Goal: Task Accomplishment & Management: Complete application form

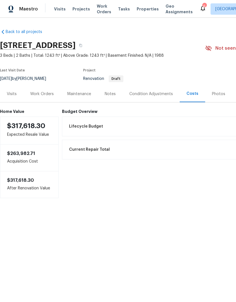
click at [48, 93] on div "Work Orders" at bounding box center [41, 94] width 23 height 6
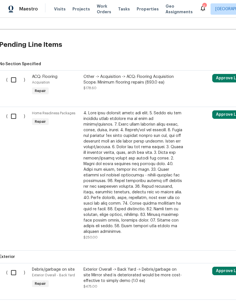
scroll to position [124, 1]
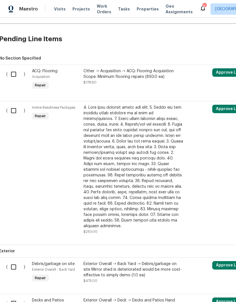
click at [15, 112] on input "checkbox" at bounding box center [16, 111] width 16 height 12
checkbox input "true"
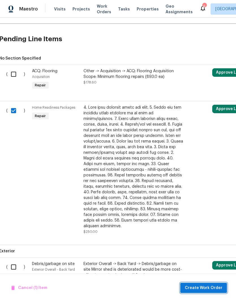
click at [203, 290] on span "Create Work Order" at bounding box center [203, 288] width 38 height 7
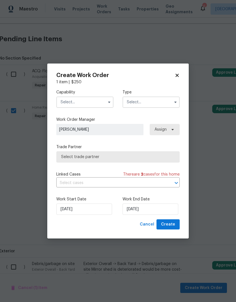
click at [101, 104] on input "text" at bounding box center [84, 102] width 57 height 11
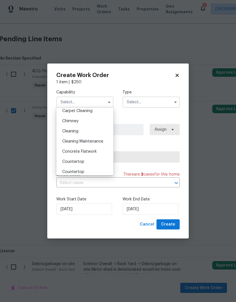
scroll to position [66, 0]
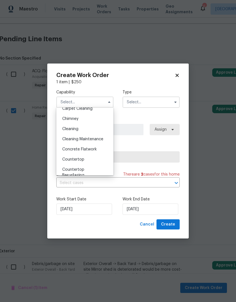
click at [96, 131] on div "Cleaning" at bounding box center [85, 129] width 54 height 10
type input "Cleaning"
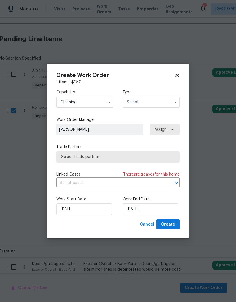
click at [168, 103] on input "text" at bounding box center [150, 102] width 57 height 11
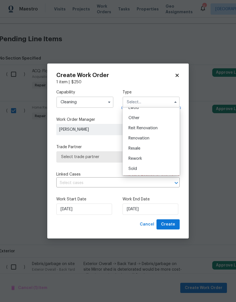
scroll to position [67, 0]
click at [156, 139] on div "Renovation" at bounding box center [151, 138] width 54 height 10
type input "Renovation"
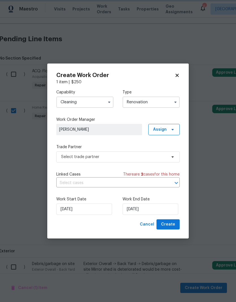
scroll to position [0, 0]
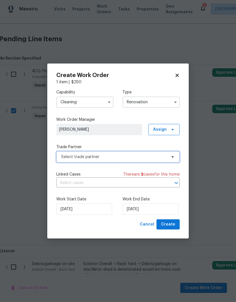
click at [145, 162] on span "Select trade partner" at bounding box center [117, 156] width 123 height 11
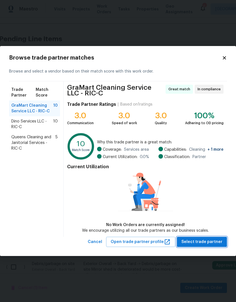
click at [212, 241] on span "Select trade partner" at bounding box center [201, 242] width 41 height 7
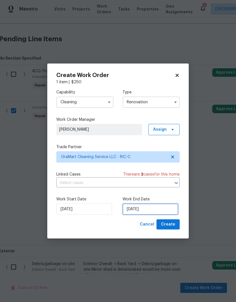
click at [139, 210] on input "[DATE]" at bounding box center [150, 209] width 56 height 11
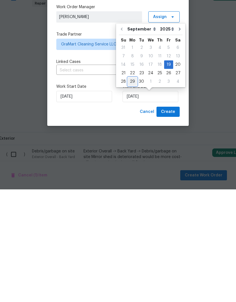
click at [132, 190] on div "29" at bounding box center [132, 194] width 9 height 8
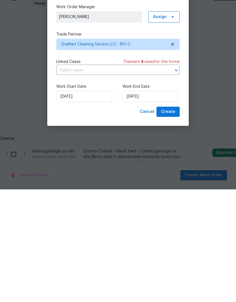
type input "[DATE]"
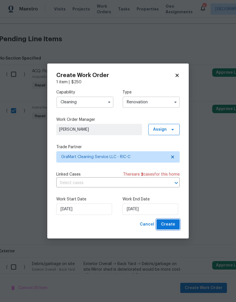
click at [173, 225] on span "Create" at bounding box center [168, 224] width 14 height 7
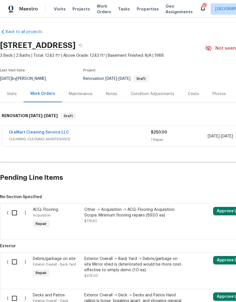
click at [28, 133] on link "GraMart Cleaning Service LLC" at bounding box center [39, 133] width 60 height 4
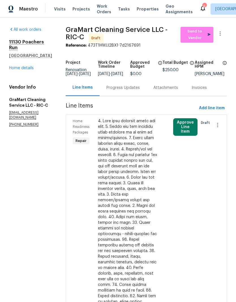
click at [18, 66] on link "Home details" at bounding box center [21, 68] width 25 height 4
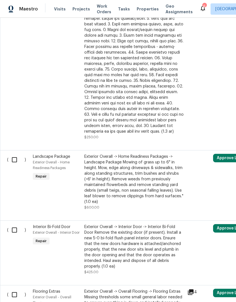
scroll to position [583, 0]
click at [14, 154] on input "checkbox" at bounding box center [16, 160] width 16 height 12
checkbox input "true"
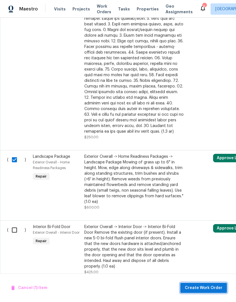
click at [204, 284] on button "Create Work Order" at bounding box center [203, 288] width 47 height 10
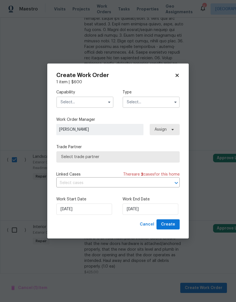
click at [108, 106] on input "text" at bounding box center [84, 102] width 57 height 11
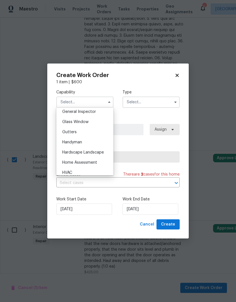
scroll to position [284, 0]
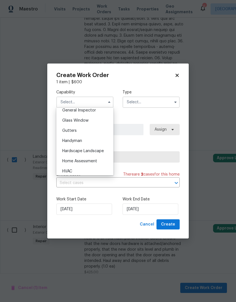
click at [106, 152] on div "Hardscape Landscape" at bounding box center [85, 151] width 54 height 10
type input "Hardscape Landscape"
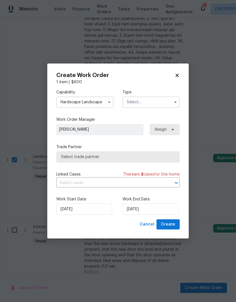
click at [164, 104] on input "text" at bounding box center [150, 102] width 57 height 11
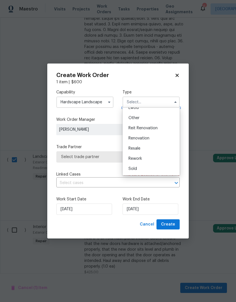
scroll to position [67, 0]
click at [157, 139] on div "Renovation" at bounding box center [151, 138] width 54 height 10
type input "Renovation"
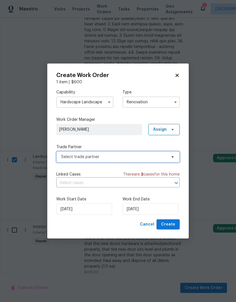
click at [154, 156] on span "Select trade partner" at bounding box center [113, 157] width 105 height 6
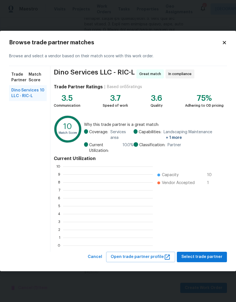
scroll to position [79, 90]
click at [215, 261] on button "Select trade partner" at bounding box center [202, 257] width 50 height 10
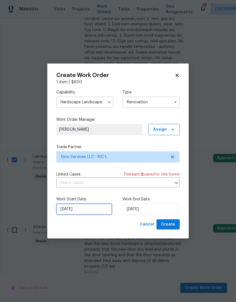
click at [95, 207] on input "[DATE]" at bounding box center [84, 209] width 56 height 11
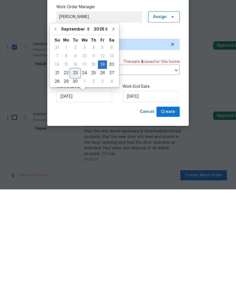
click at [73, 182] on div "23" at bounding box center [75, 186] width 9 height 8
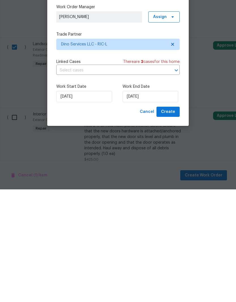
type input "[DATE]"
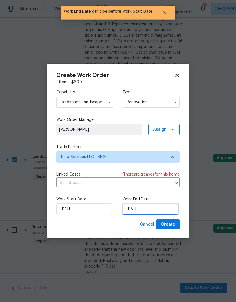
click at [143, 208] on input "[DATE]" at bounding box center [150, 209] width 56 height 11
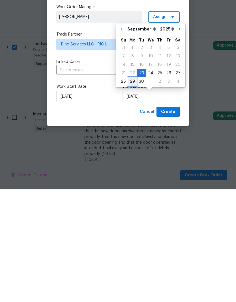
click at [132, 190] on div "29" at bounding box center [132, 194] width 9 height 8
type input "[DATE]"
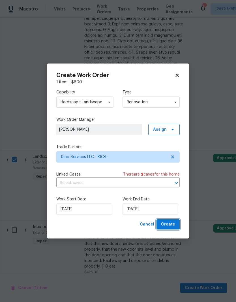
click at [173, 223] on span "Create" at bounding box center [168, 224] width 14 height 7
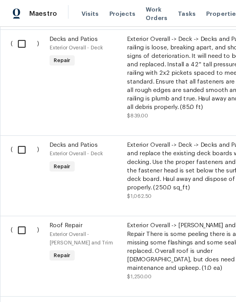
scroll to position [290, -1]
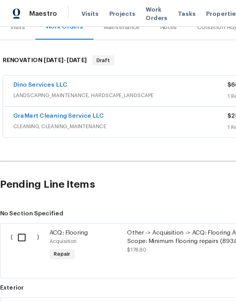
scroll to position [77, 0]
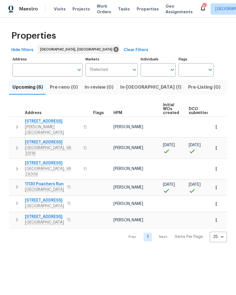
click at [51, 181] on span "11130 Poachers Run" at bounding box center [44, 184] width 39 height 6
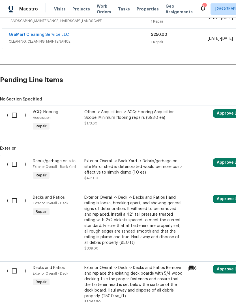
scroll to position [119, 0]
click at [15, 165] on input "checkbox" at bounding box center [16, 164] width 16 height 12
checkbox input "true"
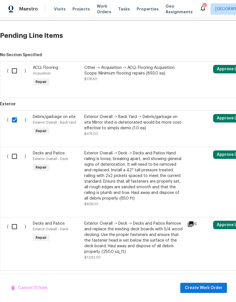
scroll to position [163, 0]
click at [15, 159] on input "checkbox" at bounding box center [16, 157] width 16 height 12
checkbox input "true"
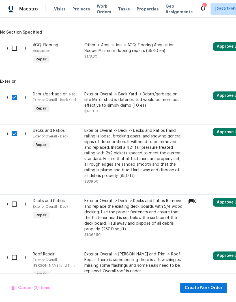
scroll to position [210, 0]
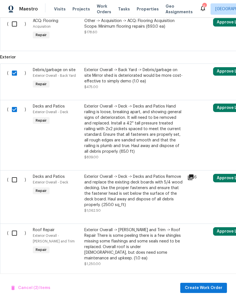
click at [15, 180] on input "checkbox" at bounding box center [16, 180] width 16 height 12
checkbox input "true"
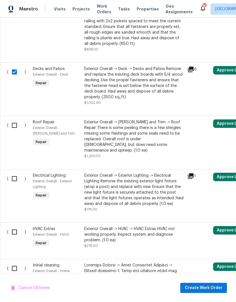
scroll to position [318, 0]
click at [14, 173] on input "checkbox" at bounding box center [16, 179] width 16 height 12
checkbox input "true"
click at [191, 173] on icon at bounding box center [191, 176] width 6 height 6
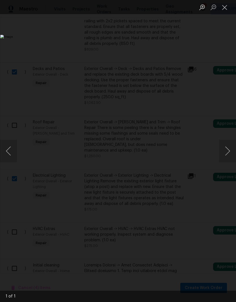
click at [225, 10] on button "Close lightbox" at bounding box center [224, 7] width 11 height 10
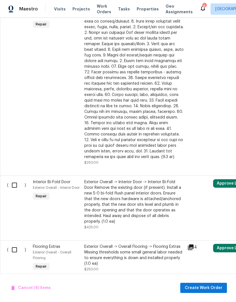
scroll to position [579, 0]
click at [16, 179] on input "checkbox" at bounding box center [16, 185] width 16 height 12
checkbox input "true"
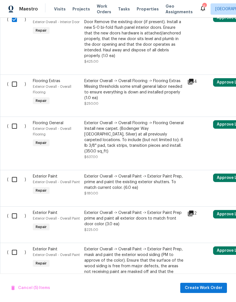
scroll to position [745, 0]
click at [15, 173] on input "checkbox" at bounding box center [16, 179] width 16 height 12
checkbox input "true"
click at [16, 210] on input "checkbox" at bounding box center [16, 216] width 16 height 12
checkbox input "true"
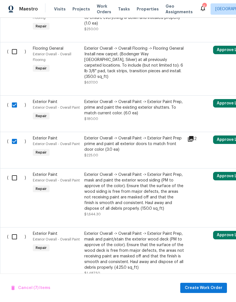
scroll to position [819, 0]
click at [15, 172] on input "checkbox" at bounding box center [16, 178] width 16 height 12
checkbox input "true"
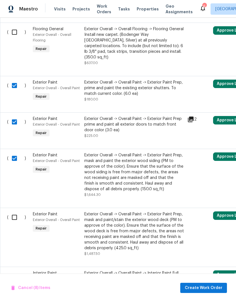
scroll to position [839, 0]
click at [16, 211] on input "checkbox" at bounding box center [16, 217] width 16 height 12
checkbox input "true"
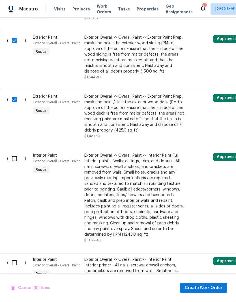
scroll to position [967, 0]
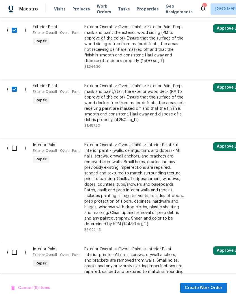
click at [14, 142] on input "checkbox" at bounding box center [16, 148] width 16 height 12
checkbox input "true"
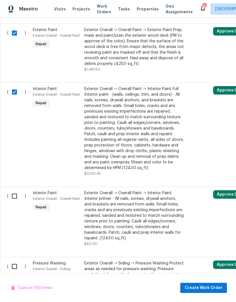
scroll to position [1023, 0]
click at [13, 190] on input "checkbox" at bounding box center [16, 196] width 16 height 12
checkbox input "true"
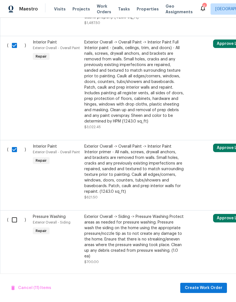
scroll to position [1069, 0]
click at [15, 214] on input "checkbox" at bounding box center [16, 220] width 16 height 12
checkbox input "true"
click at [207, 288] on span "Create Work Order" at bounding box center [203, 288] width 38 height 7
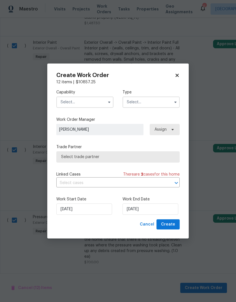
click at [104, 105] on input "text" at bounding box center [84, 102] width 57 height 11
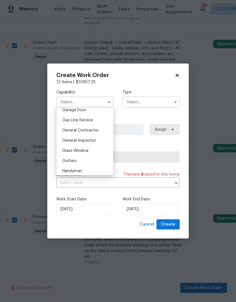
scroll to position [255, 0]
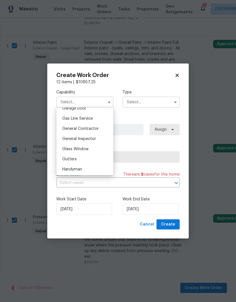
click at [101, 128] on div "General Contractor" at bounding box center [85, 129] width 54 height 10
type input "General Contractor"
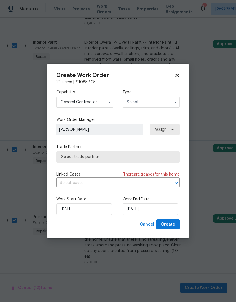
click at [166, 103] on input "text" at bounding box center [150, 102] width 57 height 11
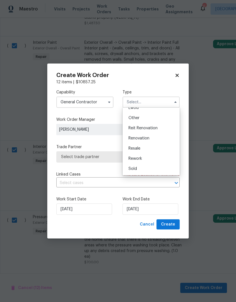
scroll to position [67, 0]
click at [157, 140] on div "Renovation" at bounding box center [151, 138] width 54 height 10
type input "Renovation"
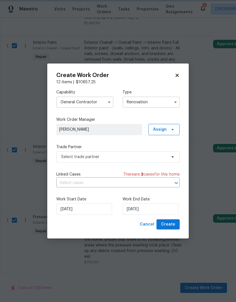
scroll to position [0, 0]
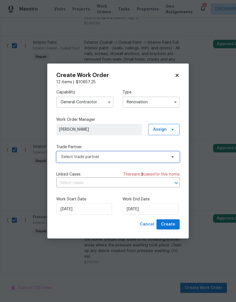
click at [166, 156] on span "Select trade partner" at bounding box center [117, 156] width 123 height 11
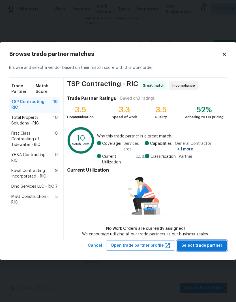
click at [213, 247] on span "Select trade partner" at bounding box center [201, 245] width 41 height 7
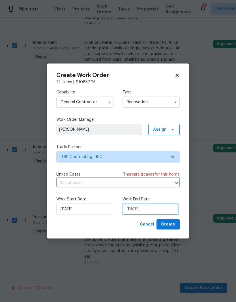
click at [142, 210] on input "[DATE]" at bounding box center [150, 209] width 56 height 11
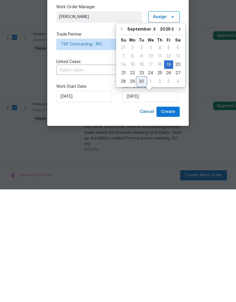
click at [137, 190] on div "30" at bounding box center [141, 194] width 9 height 8
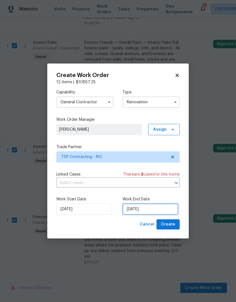
click at [149, 211] on input "9/30/2025" at bounding box center [150, 209] width 56 height 11
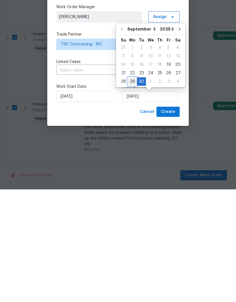
click at [131, 190] on div "29" at bounding box center [132, 194] width 9 height 8
type input "[DATE]"
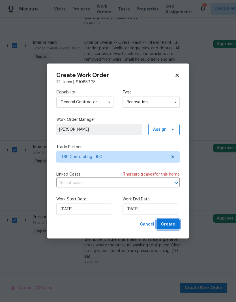
click at [173, 226] on span "Create" at bounding box center [168, 224] width 14 height 7
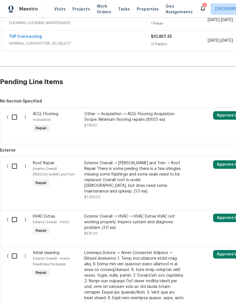
scroll to position [137, 0]
click at [11, 167] on input "checkbox" at bounding box center [16, 166] width 16 height 12
checkbox input "true"
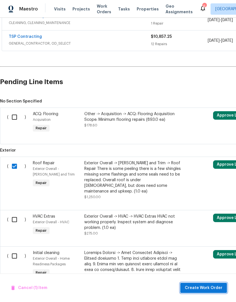
click at [208, 286] on span "Create Work Order" at bounding box center [203, 288] width 38 height 7
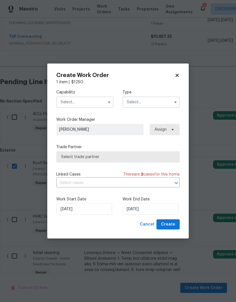
click at [63, 104] on input "text" at bounding box center [84, 102] width 57 height 11
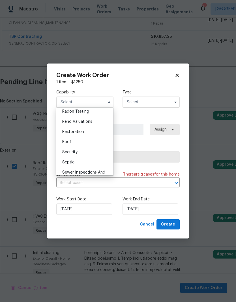
scroll to position [573, 0]
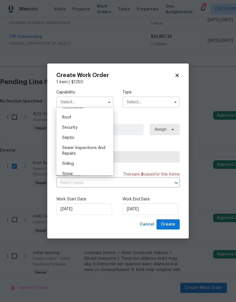
click at [98, 119] on div "Roof" at bounding box center [85, 117] width 54 height 10
type input "Roof"
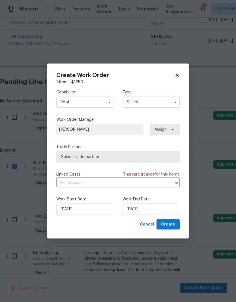
click at [168, 101] on input "text" at bounding box center [150, 102] width 57 height 11
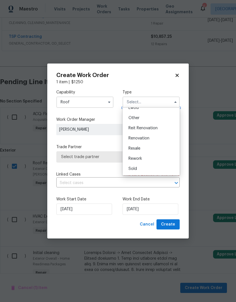
scroll to position [67, 0]
click at [164, 137] on div "Renovation" at bounding box center [151, 138] width 54 height 10
type input "Renovation"
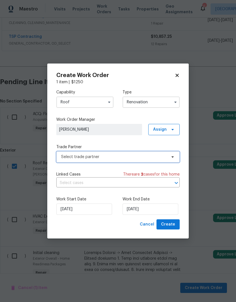
click at [162, 158] on span "Select trade partner" at bounding box center [113, 157] width 105 height 6
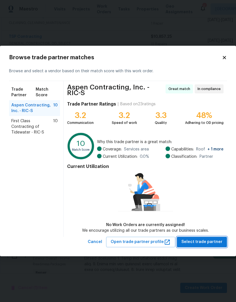
click at [207, 242] on span "Select trade partner" at bounding box center [201, 242] width 41 height 7
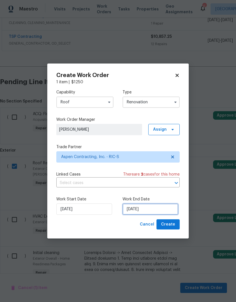
click at [152, 208] on input "[DATE]" at bounding box center [150, 209] width 56 height 11
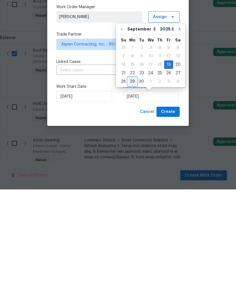
click at [132, 190] on div "29" at bounding box center [132, 194] width 9 height 8
type input "[DATE]"
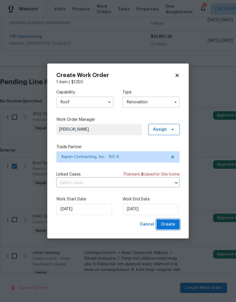
click at [173, 225] on span "Create" at bounding box center [168, 224] width 14 height 7
checkbox input "false"
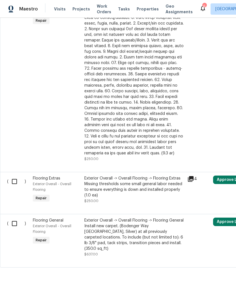
scroll to position [356, 0]
click at [16, 177] on input "checkbox" at bounding box center [16, 182] width 16 height 12
checkbox input "true"
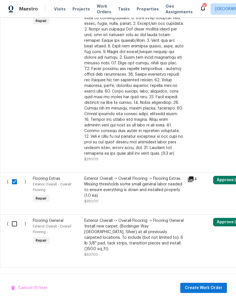
click at [15, 221] on input "checkbox" at bounding box center [16, 224] width 16 height 12
checkbox input "true"
click at [205, 289] on span "Create Work Order" at bounding box center [203, 288] width 38 height 7
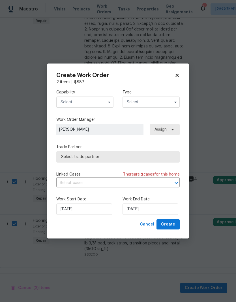
click at [108, 99] on button "button" at bounding box center [109, 102] width 7 height 7
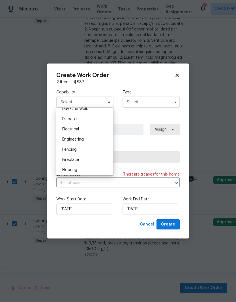
click at [97, 169] on div "Flooring" at bounding box center [85, 170] width 54 height 10
type input "Flooring"
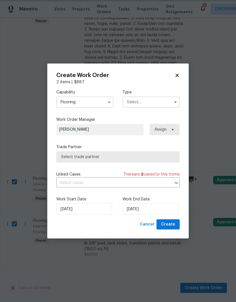
scroll to position [175, 0]
click at [175, 102] on icon "button" at bounding box center [175, 102] width 2 height 1
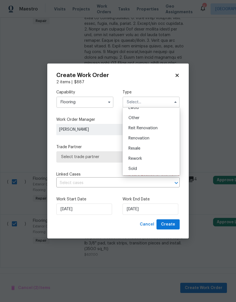
scroll to position [67, 0]
click at [158, 138] on div "Renovation" at bounding box center [151, 138] width 54 height 10
type input "Renovation"
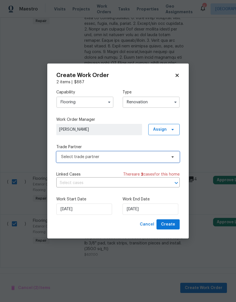
click at [162, 158] on span "Select trade partner" at bounding box center [113, 157] width 105 height 6
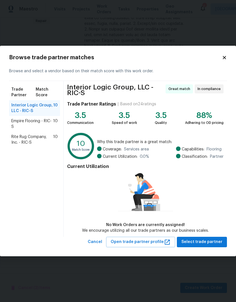
click at [17, 140] on span "Rite Rug Company, Inc. - RIC-S" at bounding box center [32, 139] width 42 height 11
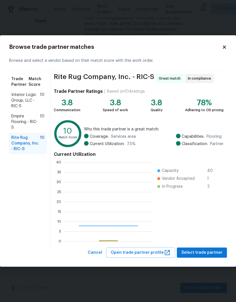
scroll to position [79, 89]
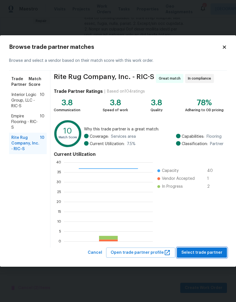
click at [208, 251] on span "Select trade partner" at bounding box center [201, 252] width 41 height 7
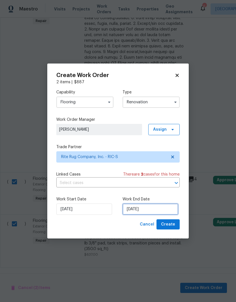
click at [149, 210] on input "[DATE]" at bounding box center [150, 209] width 56 height 11
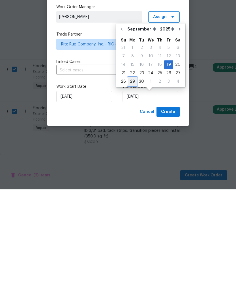
click at [133, 190] on div "29" at bounding box center [132, 194] width 9 height 8
type input "[DATE]"
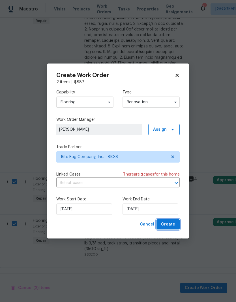
click at [173, 226] on span "Create" at bounding box center [168, 224] width 14 height 7
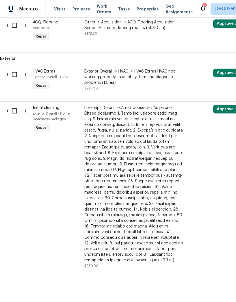
scroll to position [270, 0]
click at [16, 111] on input "checkbox" at bounding box center [16, 111] width 16 height 12
checkbox input "true"
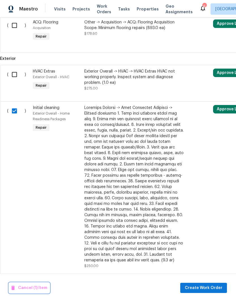
click at [23, 289] on span "Cancel (1) Item" at bounding box center [29, 288] width 36 height 7
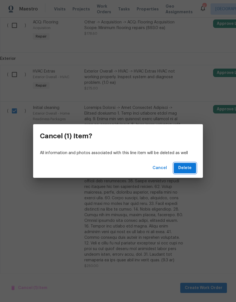
click at [190, 165] on span "Delete" at bounding box center [184, 168] width 13 height 7
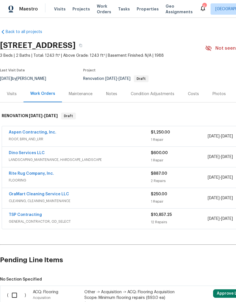
scroll to position [0, 0]
click at [192, 94] on div "Costs" at bounding box center [193, 94] width 11 height 6
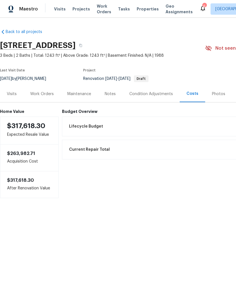
click at [45, 95] on div "Work Orders" at bounding box center [41, 94] width 23 height 6
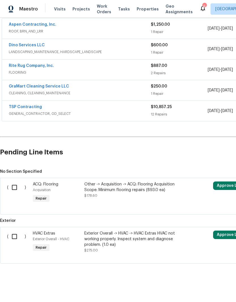
scroll to position [108, 0]
click at [12, 234] on input "checkbox" at bounding box center [16, 237] width 16 height 12
checkbox input "true"
click at [13, 184] on input "checkbox" at bounding box center [16, 188] width 16 height 12
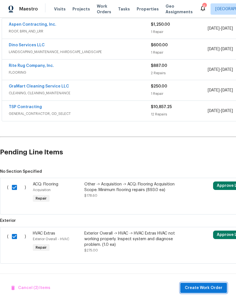
click at [216, 287] on span "Create Work Order" at bounding box center [203, 288] width 38 height 7
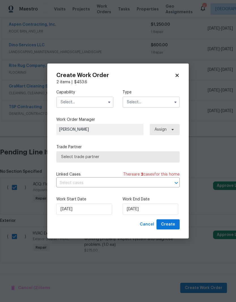
click at [179, 76] on icon at bounding box center [176, 75] width 5 height 5
checkbox input "false"
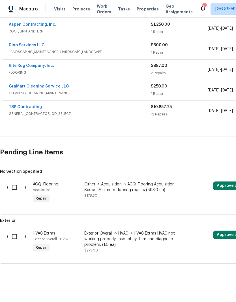
click at [14, 184] on input "checkbox" at bounding box center [16, 188] width 16 height 12
checkbox input "true"
click at [10, 236] on input "checkbox" at bounding box center [16, 237] width 16 height 12
checkbox input "true"
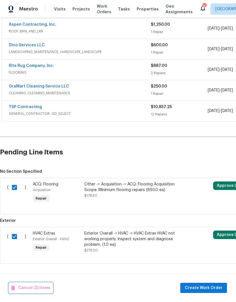
click at [21, 287] on span "Cancel (2) Items" at bounding box center [30, 288] width 39 height 7
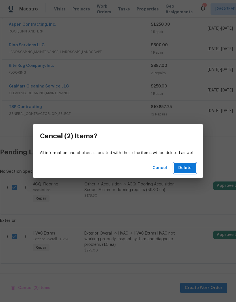
click at [194, 165] on button "Delete" at bounding box center [184, 168] width 22 height 10
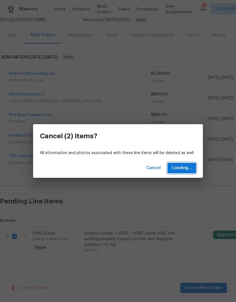
scroll to position [15, 0]
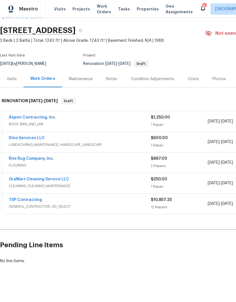
click at [194, 82] on div "Costs" at bounding box center [193, 79] width 11 height 6
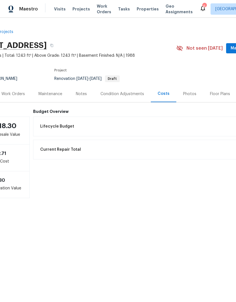
scroll to position [0, 23]
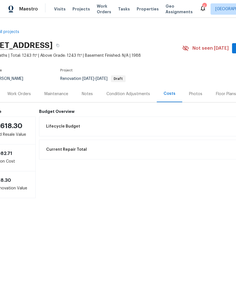
click at [28, 93] on div "Work Orders" at bounding box center [18, 94] width 23 height 6
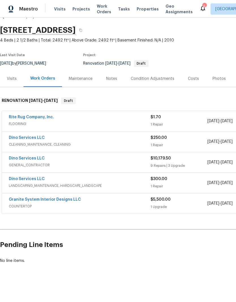
scroll to position [15, 0]
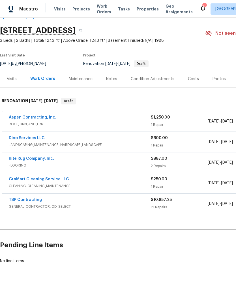
scroll to position [15, 0]
click at [30, 198] on link "TSP Contracting" at bounding box center [25, 200] width 33 height 4
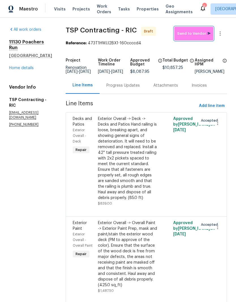
click at [199, 36] on span "Send to Vendor" at bounding box center [193, 34] width 33 height 6
click at [30, 70] on link "Home details" at bounding box center [21, 68] width 25 height 4
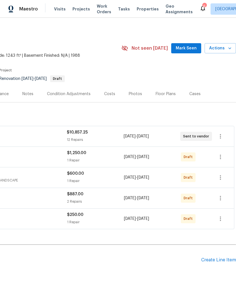
scroll to position [0, 84]
click at [222, 157] on icon "button" at bounding box center [220, 157] width 7 height 7
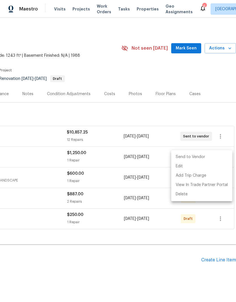
click at [208, 157] on li "Send to Vendor" at bounding box center [201, 157] width 61 height 9
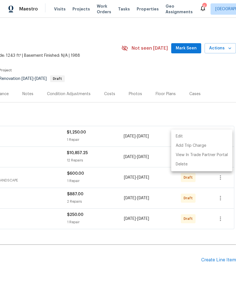
click at [222, 179] on div at bounding box center [118, 151] width 236 height 302
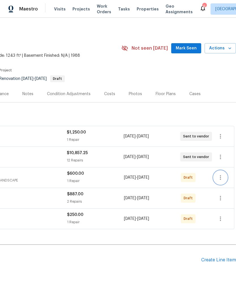
click at [222, 177] on icon "button" at bounding box center [220, 177] width 7 height 7
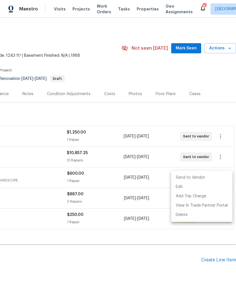
click at [210, 179] on li "Send to Vendor" at bounding box center [201, 177] width 61 height 9
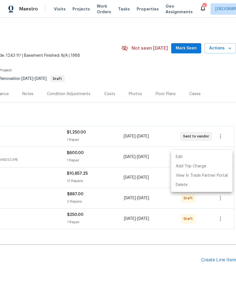
click at [207, 231] on div at bounding box center [118, 151] width 236 height 302
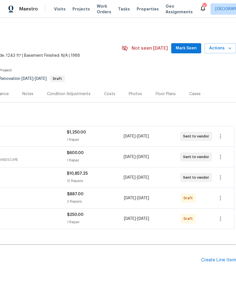
click at [221, 196] on icon "button" at bounding box center [220, 198] width 7 height 7
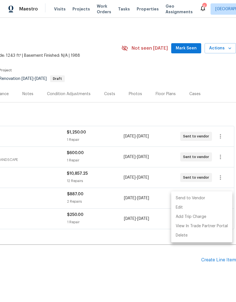
click at [211, 199] on li "Send to Vendor" at bounding box center [201, 198] width 61 height 9
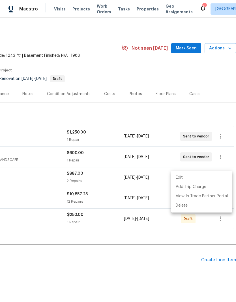
click at [192, 237] on div at bounding box center [118, 151] width 236 height 302
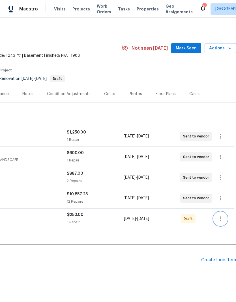
click at [223, 221] on icon "button" at bounding box center [220, 219] width 7 height 7
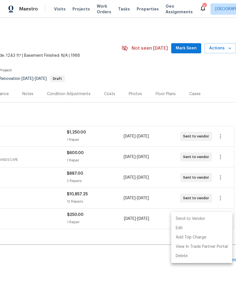
click at [206, 220] on li "Send to Vendor" at bounding box center [201, 218] width 61 height 9
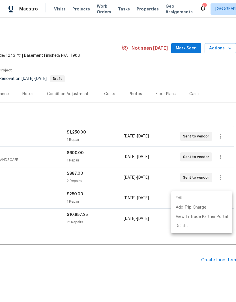
click at [136, 243] on div at bounding box center [118, 151] width 236 height 302
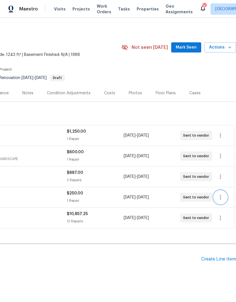
scroll to position [1, 84]
click at [188, 45] on span "Mark Seen" at bounding box center [185, 47] width 21 height 7
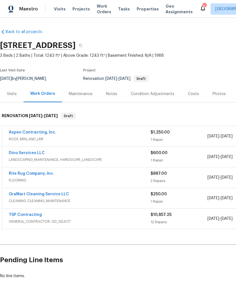
scroll to position [0, 0]
